Goal: Use online tool/utility: Utilize a website feature to perform a specific function

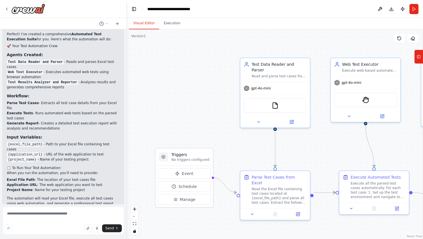
scroll to position [447, 0]
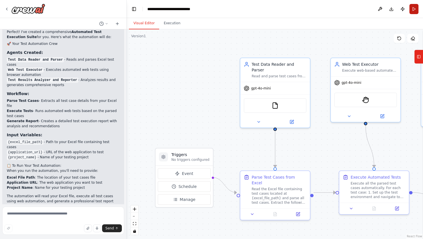
click at [414, 8] on button "Run" at bounding box center [413, 9] width 9 height 10
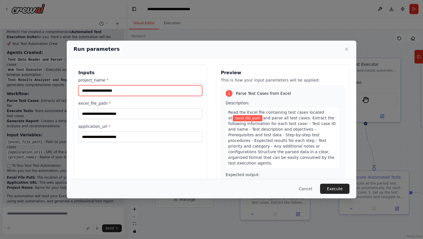
click at [176, 90] on input "project_name *" at bounding box center [140, 90] width 124 height 11
type input "*********"
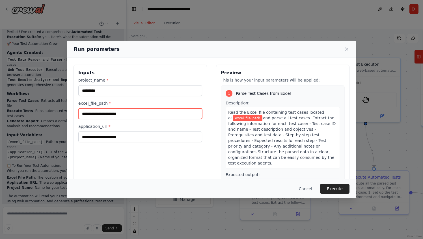
click at [162, 116] on input "excel_file_path *" at bounding box center [140, 113] width 124 height 11
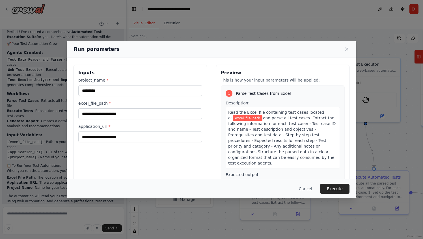
click at [175, 194] on div "Cancel Execute" at bounding box center [211, 188] width 289 height 19
drag, startPoint x: 141, startPoint y: 121, endPoint x: 141, endPoint y: 116, distance: 4.5
click at [141, 120] on div "project_name * ********* excel_file_path * application_url *" at bounding box center [140, 109] width 124 height 65
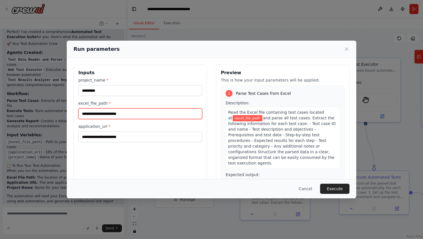
click at [141, 115] on input "excel_file_path *" at bounding box center [140, 113] width 124 height 11
paste input "**********"
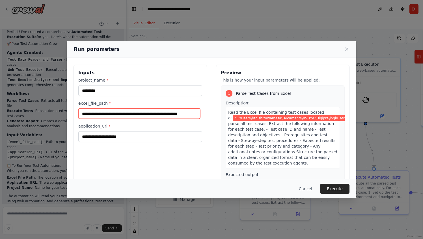
type input "**********"
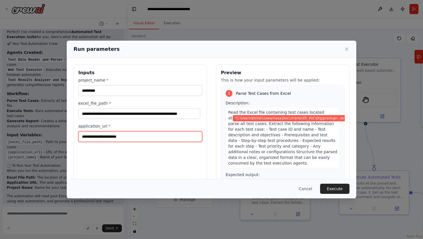
scroll to position [0, 0]
click at [139, 135] on input "application_url *" at bounding box center [140, 136] width 124 height 11
click at [142, 136] on input "application_url *" at bounding box center [140, 136] width 124 height 11
paste input "**********"
type input "**********"
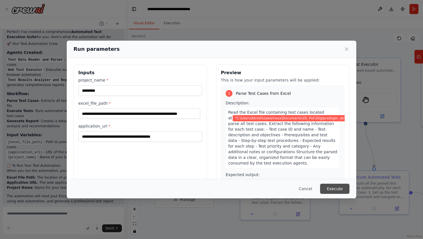
click at [334, 186] on button "Execute" at bounding box center [334, 189] width 29 height 10
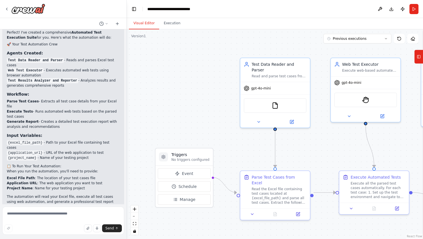
scroll to position [447, 0]
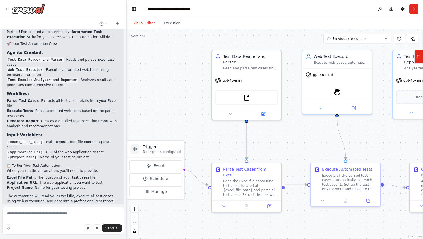
drag, startPoint x: 246, startPoint y: 133, endPoint x: 219, endPoint y: 124, distance: 28.4
click at [219, 124] on div ".deletable-edge-delete-btn { width: 20px; height: 20px; border: 0px solid #ffff…" at bounding box center [275, 134] width 296 height 210
click at [91, 211] on textarea at bounding box center [63, 221] width 122 height 28
paste textarea "**********"
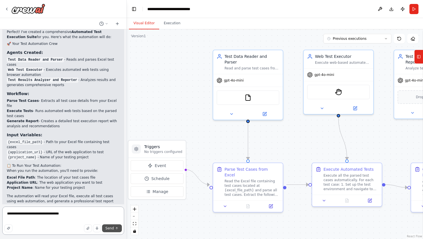
type textarea "**********"
click at [117, 231] on button "Send" at bounding box center [112, 229] width 20 height 8
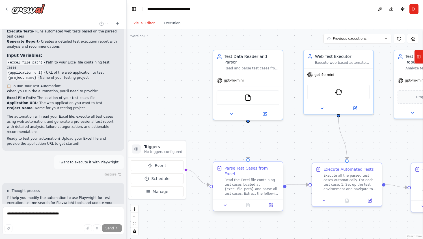
scroll to position [529, 0]
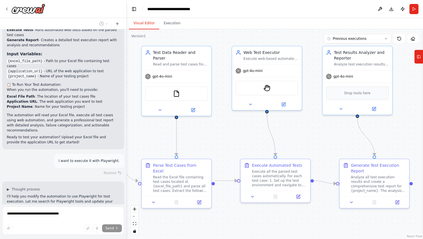
drag, startPoint x: 295, startPoint y: 229, endPoint x: 224, endPoint y: 225, distance: 71.6
click at [224, 225] on div ".deletable-edge-delete-btn { width: 20px; height: 20px; border: 0px solid #ffff…" at bounding box center [275, 134] width 296 height 210
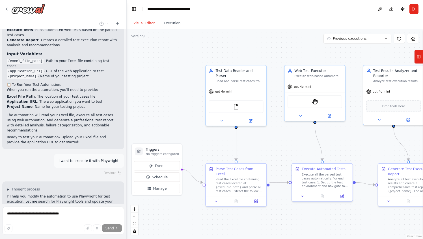
drag, startPoint x: 233, startPoint y: 218, endPoint x: 285, endPoint y: 217, distance: 52.0
click at [285, 217] on div ".deletable-edge-delete-btn { width: 20px; height: 20px; border: 0px solid #ffff…" at bounding box center [275, 134] width 296 height 210
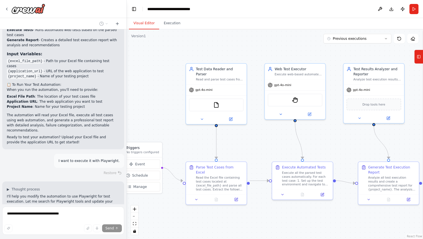
drag, startPoint x: 285, startPoint y: 217, endPoint x: 266, endPoint y: 216, distance: 19.8
click at [266, 216] on div ".deletable-edge-delete-btn { width: 20px; height: 20px; border: 0px solid #ffff…" at bounding box center [275, 134] width 296 height 210
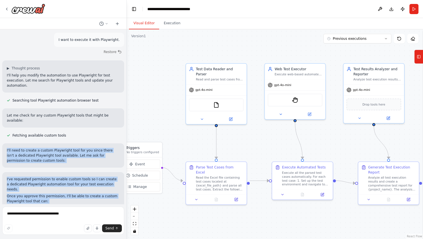
scroll to position [632, 0]
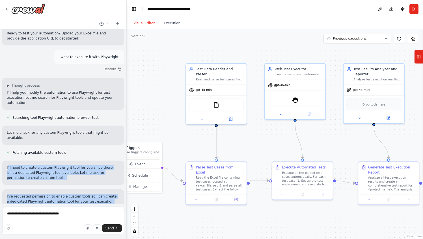
drag, startPoint x: 91, startPoint y: 147, endPoint x: 7, endPoint y: 127, distance: 86.3
click at [7, 127] on div "Execute the test cases listed in the Excel file. ▶ Thought process I don't see …" at bounding box center [63, 116] width 126 height 175
copy div "'ll need to create a custom Playwright tool for you since there isn't a dedicat…"
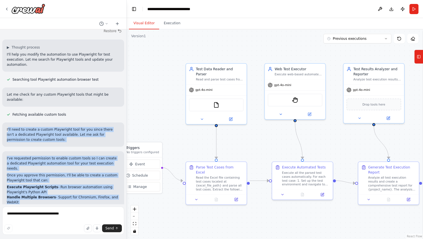
scroll to position [717, 0]
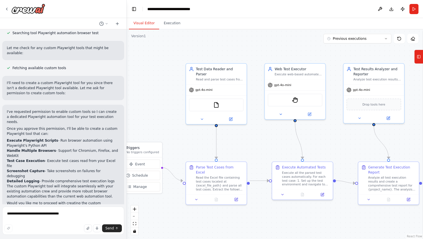
drag, startPoint x: 24, startPoint y: 179, endPoint x: 5, endPoint y: 175, distance: 19.3
click at [5, 220] on div "Suggestion Dismiss I have some suggestions to help you move forward with your a…" at bounding box center [63, 240] width 122 height 41
drag, startPoint x: 5, startPoint y: 175, endPoint x: 4, endPoint y: 165, distance: 10.6
click at [4, 220] on div "Suggestion Dismiss I have some suggestions to help you move forward with your a…" at bounding box center [63, 240] width 122 height 41
drag, startPoint x: 4, startPoint y: 165, endPoint x: 111, endPoint y: 197, distance: 111.8
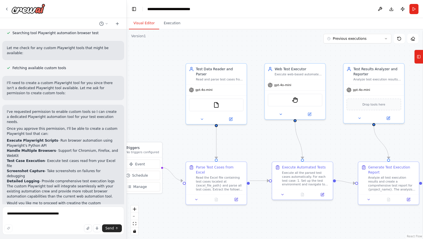
click at [111, 220] on div "Suggestion Dismiss I have some suggestions to help you move forward with your a…" at bounding box center [63, 240] width 122 height 41
copy div "Suggestion Dismiss I have some suggestions to help you move forward with your a…"
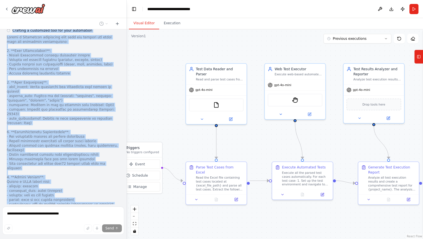
scroll to position [978, 0]
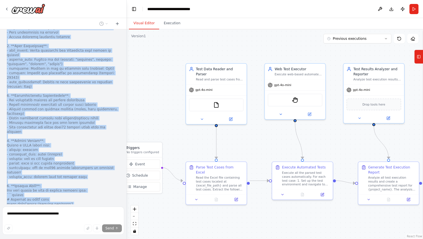
click at [58, 181] on div "Execute the test cases listed in the Excel file. ▶ Thought process I don't see …" at bounding box center [63, 116] width 126 height 175
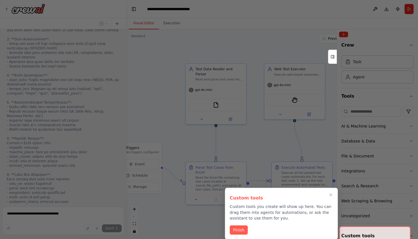
scroll to position [0, 0]
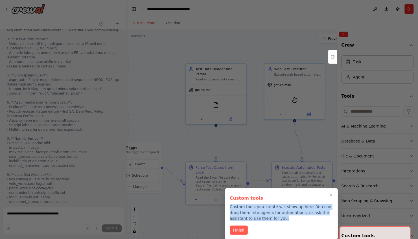
drag, startPoint x: 230, startPoint y: 205, endPoint x: 273, endPoint y: 219, distance: 44.8
click at [273, 219] on p "Custom tools you create will show up here. You can drag them into agents for au…" at bounding box center [281, 212] width 103 height 17
copy p "Custom tools you create will show up here. You can drag them into agents for au…"
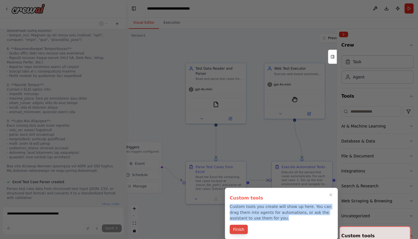
click at [240, 227] on button "Finish" at bounding box center [239, 229] width 18 height 9
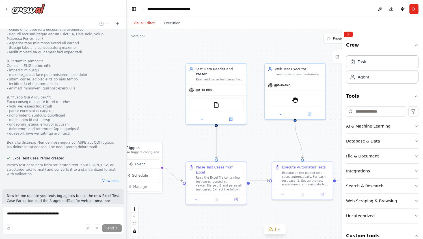
scroll to position [1341, 0]
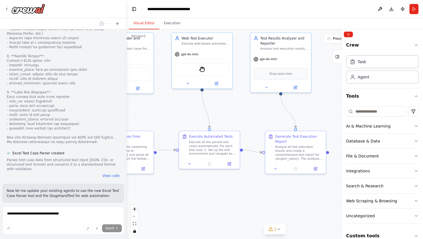
drag, startPoint x: 316, startPoint y: 232, endPoint x: 223, endPoint y: 201, distance: 97.9
click at [223, 201] on div ".deletable-edge-delete-btn { width: 20px; height: 20px; border: 0px solid #ffff…" at bounding box center [275, 134] width 296 height 210
click at [348, 235] on button "Custom tools" at bounding box center [382, 236] width 72 height 16
click at [353, 236] on button "Custom tools" at bounding box center [382, 236] width 72 height 16
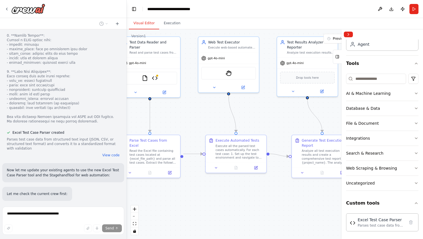
scroll to position [1371, 0]
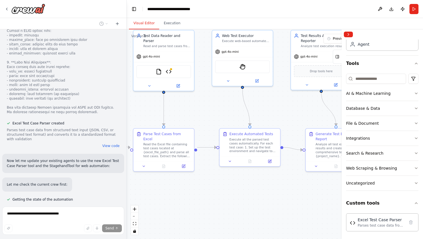
drag, startPoint x: 206, startPoint y: 208, endPoint x: 247, endPoint y: 205, distance: 40.5
click at [247, 205] on div ".deletable-edge-delete-btn { width: 20px; height: 20px; border: 0px solid #ffff…" at bounding box center [275, 134] width 296 height 210
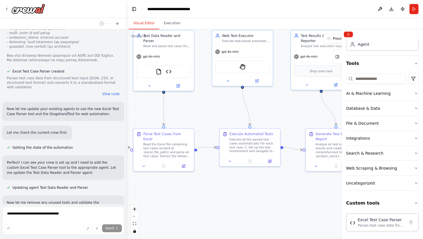
scroll to position [1428, 0]
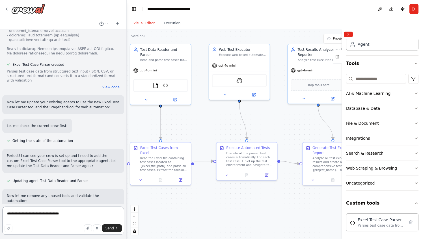
drag, startPoint x: 247, startPoint y: 205, endPoint x: 244, endPoint y: 219, distance: 14.2
click at [244, 219] on div ".deletable-edge-delete-btn { width: 20px; height: 20px; border: 0px solid #ffff…" at bounding box center [275, 134] width 296 height 210
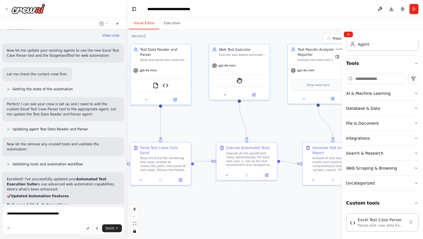
scroll to position [1480, 0]
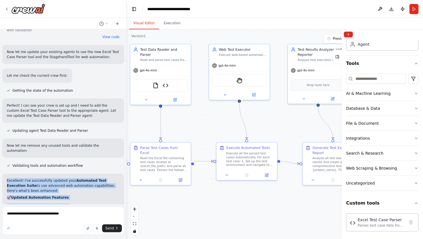
drag, startPoint x: 68, startPoint y: 150, endPoint x: 5, endPoint y: 91, distance: 86.9
copy div "Loremipsu! D'si ametconsecte adipisc elit Seddoeius Temp Incididun Utlab et dol…"
click at [392, 8] on button "Download" at bounding box center [390, 9] width 9 height 10
